Goal: Task Accomplishment & Management: Use online tool/utility

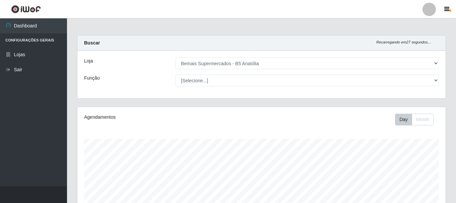
select select "405"
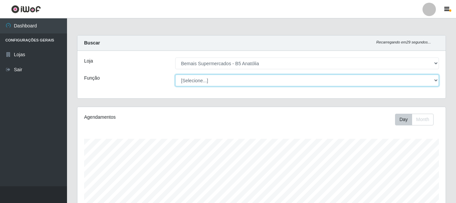
click at [229, 78] on select "[Selecione...] ASG ASG + ASG ++ Auxiliar de Estacionamento Auxiliar de Estacion…" at bounding box center [307, 81] width 264 height 12
click at [175, 75] on select "[Selecione...] ASG ASG + ASG ++ Auxiliar de Estacionamento Auxiliar de Estacion…" at bounding box center [307, 81] width 264 height 12
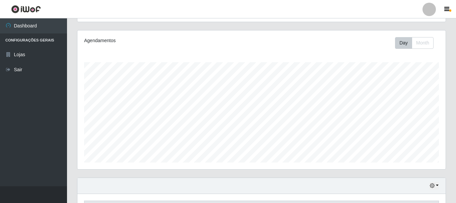
scroll to position [0, 0]
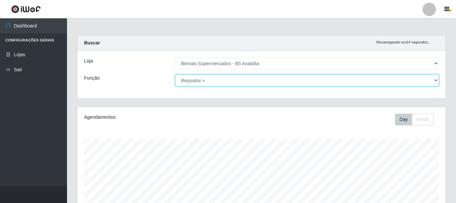
click at [221, 82] on select "[Selecione...] ASG ASG + ASG ++ Auxiliar de Estacionamento Auxiliar de Estacion…" at bounding box center [307, 81] width 264 height 12
click at [175, 75] on select "[Selecione...] ASG ASG + ASG ++ Auxiliar de Estacionamento Auxiliar de Estacion…" at bounding box center [307, 81] width 264 height 12
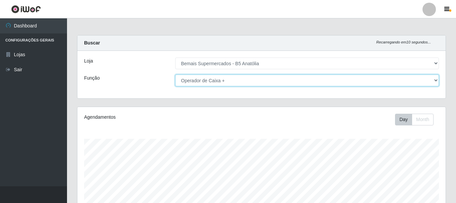
click at [199, 81] on select "[Selecione...] ASG ASG + ASG ++ Auxiliar de Estacionamento Auxiliar de Estacion…" at bounding box center [307, 81] width 264 height 12
click at [202, 82] on select "[Selecione...] ASG ASG + ASG ++ Auxiliar de Estacionamento Auxiliar de Estacion…" at bounding box center [307, 81] width 264 height 12
click at [214, 78] on select "[Selecione...] ASG ASG + ASG ++ Auxiliar de Estacionamento Auxiliar de Estacion…" at bounding box center [307, 81] width 264 height 12
click at [435, 78] on select "[Selecione...] ASG ASG + ASG ++ Auxiliar de Estacionamento Auxiliar de Estacion…" at bounding box center [307, 81] width 264 height 12
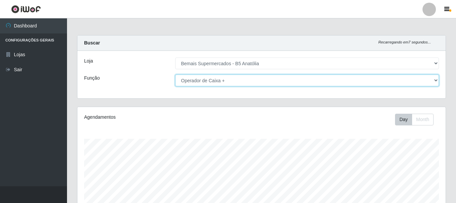
click at [435, 78] on select "[Selecione...] ASG ASG + ASG ++ Auxiliar de Estacionamento Auxiliar de Estacion…" at bounding box center [307, 81] width 264 height 12
click at [435, 77] on select "[Selecione...] ASG ASG + ASG ++ Auxiliar de Estacionamento Auxiliar de Estacion…" at bounding box center [307, 81] width 264 height 12
click at [250, 83] on select "[Selecione...] ASG ASG + ASG ++ Auxiliar de Estacionamento Auxiliar de Estacion…" at bounding box center [307, 81] width 264 height 12
click at [250, 77] on select "[Selecione...] ASG ASG + ASG ++ Auxiliar de Estacionamento Auxiliar de Estacion…" at bounding box center [307, 81] width 264 height 12
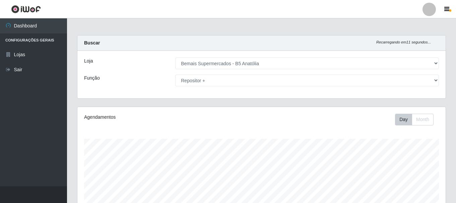
click at [141, 137] on div "Agendamentos Day Month 09/08 Agendamentos 24" at bounding box center [261, 176] width 368 height 139
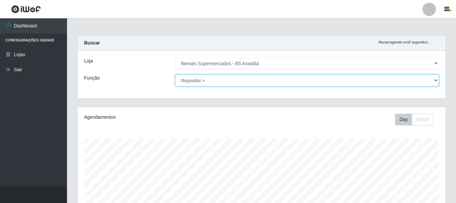
click at [209, 82] on select "[Selecione...] ASG ASG + ASG ++ Auxiliar de Estacionamento Auxiliar de Estacion…" at bounding box center [307, 81] width 264 height 12
click at [175, 75] on select "[Selecione...] ASG ASG + ASG ++ Auxiliar de Estacionamento Auxiliar de Estacion…" at bounding box center [307, 81] width 264 height 12
click at [214, 83] on select "[Selecione...] ASG ASG + ASG ++ Auxiliar de Estacionamento Auxiliar de Estacion…" at bounding box center [307, 81] width 264 height 12
click at [213, 80] on select "[Selecione...] ASG ASG + ASG ++ Auxiliar de Estacionamento Auxiliar de Estacion…" at bounding box center [307, 81] width 264 height 12
drag, startPoint x: 212, startPoint y: 80, endPoint x: 193, endPoint y: 82, distance: 19.1
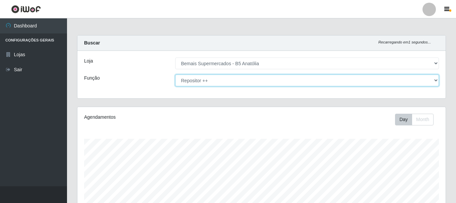
click at [212, 80] on select "[Selecione...] ASG ASG + ASG ++ Auxiliar de Estacionamento Auxiliar de Estacion…" at bounding box center [307, 81] width 264 height 12
click at [211, 80] on select "[Selecione...] ASG ASG + ASG ++ Auxiliar de Estacionamento Auxiliar de Estacion…" at bounding box center [307, 81] width 264 height 12
click at [436, 79] on select "[Selecione...] ASG ASG + ASG ++ Auxiliar de Estacionamento Auxiliar de Estacion…" at bounding box center [307, 81] width 264 height 12
click at [437, 79] on select "[Selecione...] ASG ASG + ASG ++ Auxiliar de Estacionamento Auxiliar de Estacion…" at bounding box center [307, 81] width 264 height 12
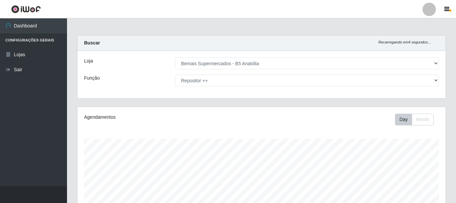
click at [212, 75] on div "Loja [Selecione...] Bemais Supermercados - B5 Anatólia Função [Selecione...] AS…" at bounding box center [261, 75] width 368 height 48
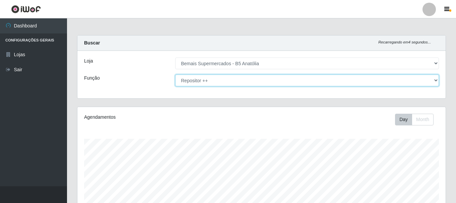
click at [213, 82] on select "[Selecione...] ASG ASG + ASG ++ Auxiliar de Estacionamento Auxiliar de Estacion…" at bounding box center [307, 81] width 264 height 12
click at [175, 75] on select "[Selecione...] ASG ASG + ASG ++ Auxiliar de Estacionamento Auxiliar de Estacion…" at bounding box center [307, 81] width 264 height 12
click at [216, 79] on select "[Selecione...] ASG ASG + ASG ++ Auxiliar de Estacionamento Auxiliar de Estacion…" at bounding box center [307, 81] width 264 height 12
select select "82"
click at [175, 75] on select "[Selecione...] ASG ASG + ASG ++ Auxiliar de Estacionamento Auxiliar de Estacion…" at bounding box center [307, 81] width 264 height 12
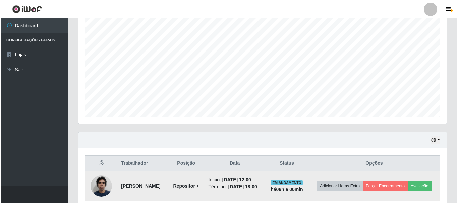
scroll to position [157, 0]
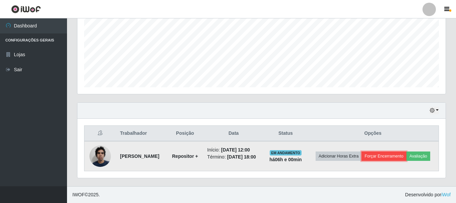
click at [388, 152] on button "Forçar Encerramento" at bounding box center [383, 156] width 45 height 9
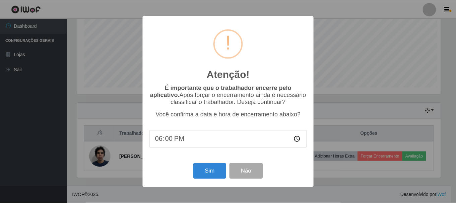
scroll to position [139, 365]
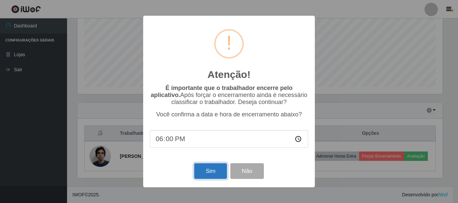
click at [220, 169] on button "Sim" at bounding box center [210, 171] width 32 height 16
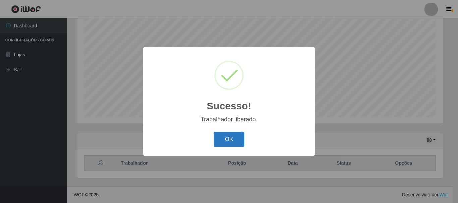
click at [229, 143] on button "OK" at bounding box center [228, 140] width 31 height 16
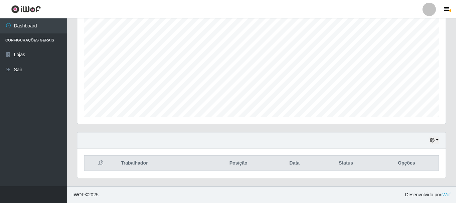
scroll to position [0, 0]
